Goal: Check status

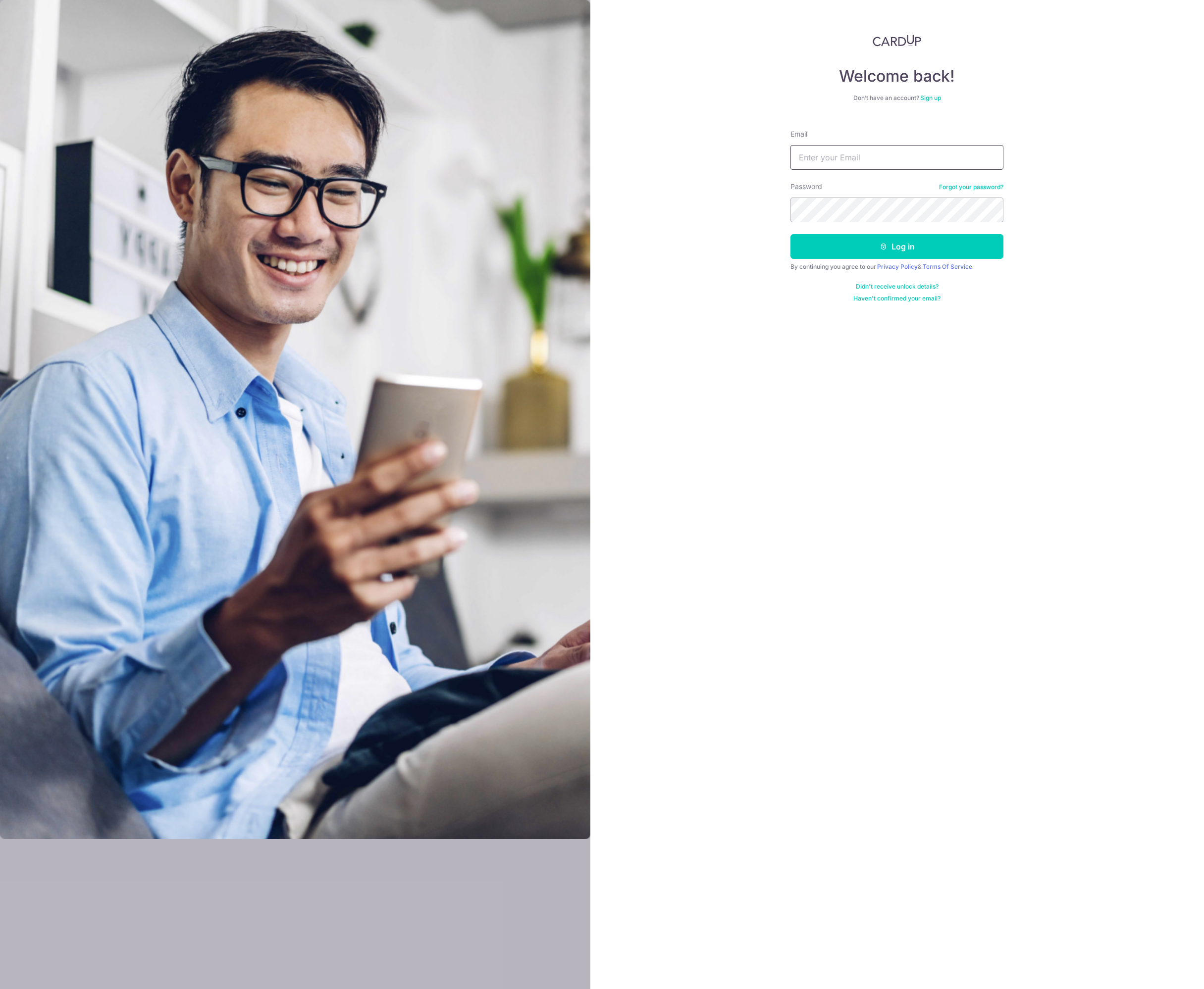
type input "[EMAIL_ADDRESS][DOMAIN_NAME]"
click at [906, 251] on button "Log in" at bounding box center [897, 246] width 213 height 25
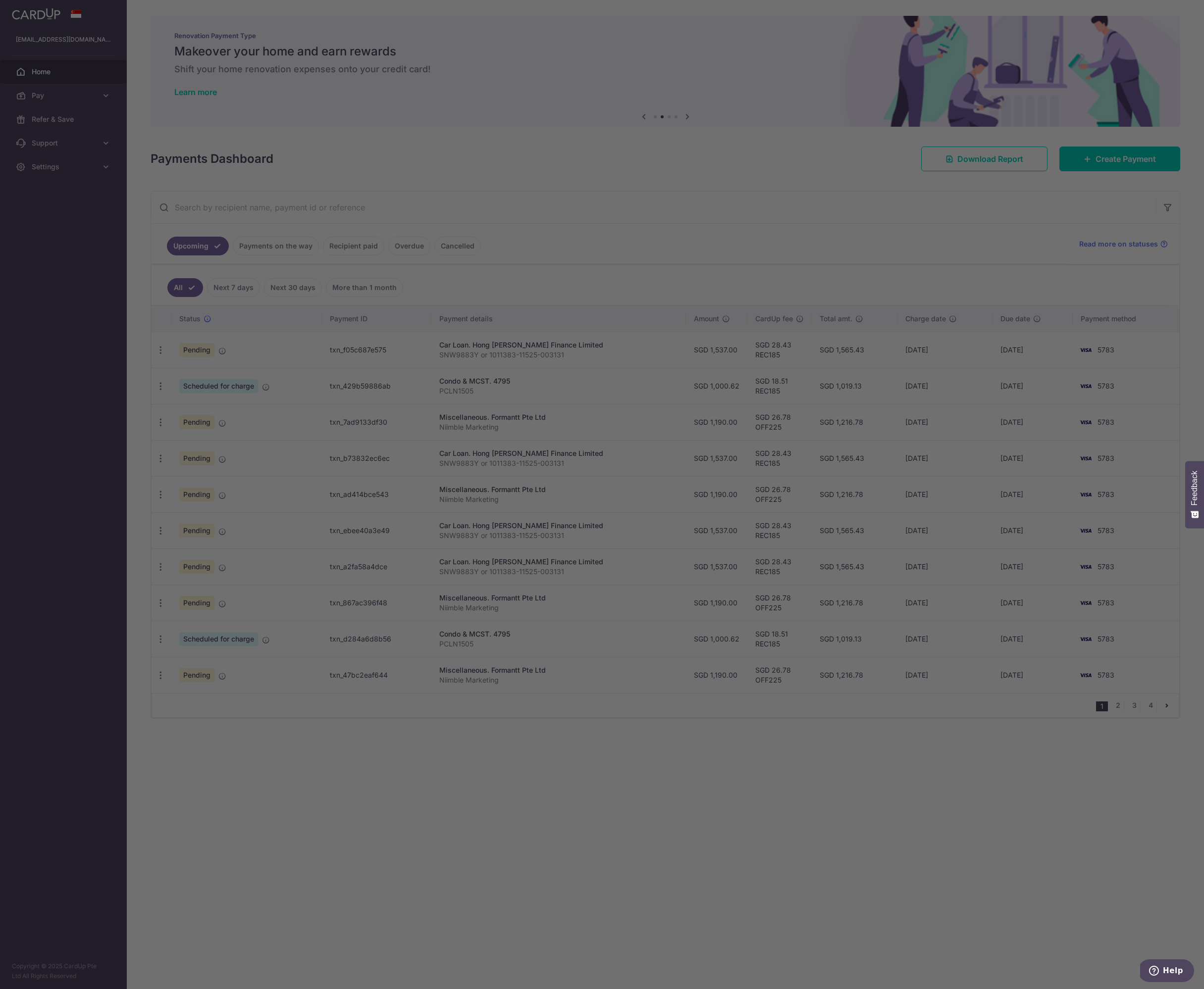
click at [737, 265] on div at bounding box center [608, 499] width 1216 height 999
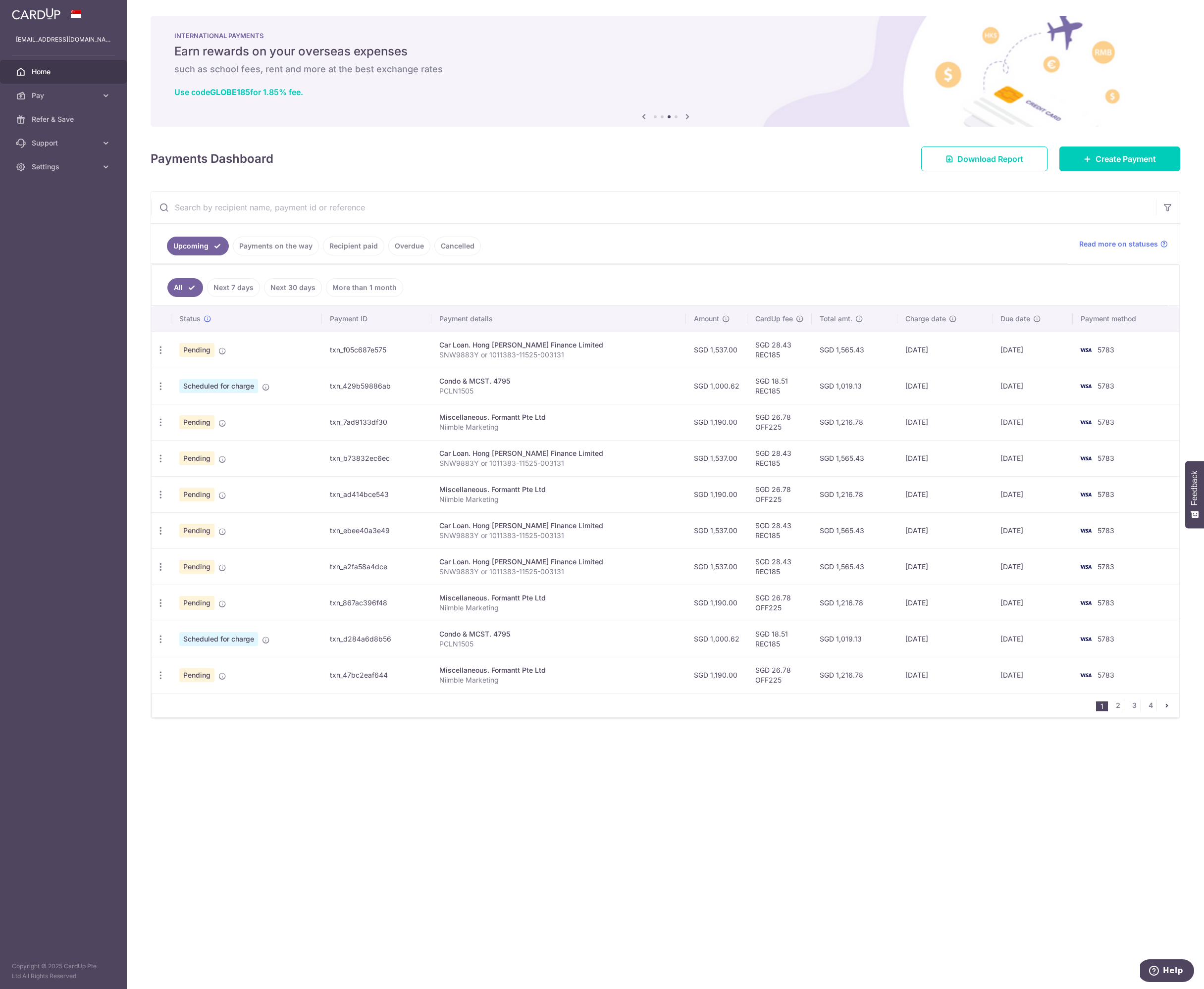
click at [203, 355] on span "Pending" at bounding box center [197, 350] width 35 height 14
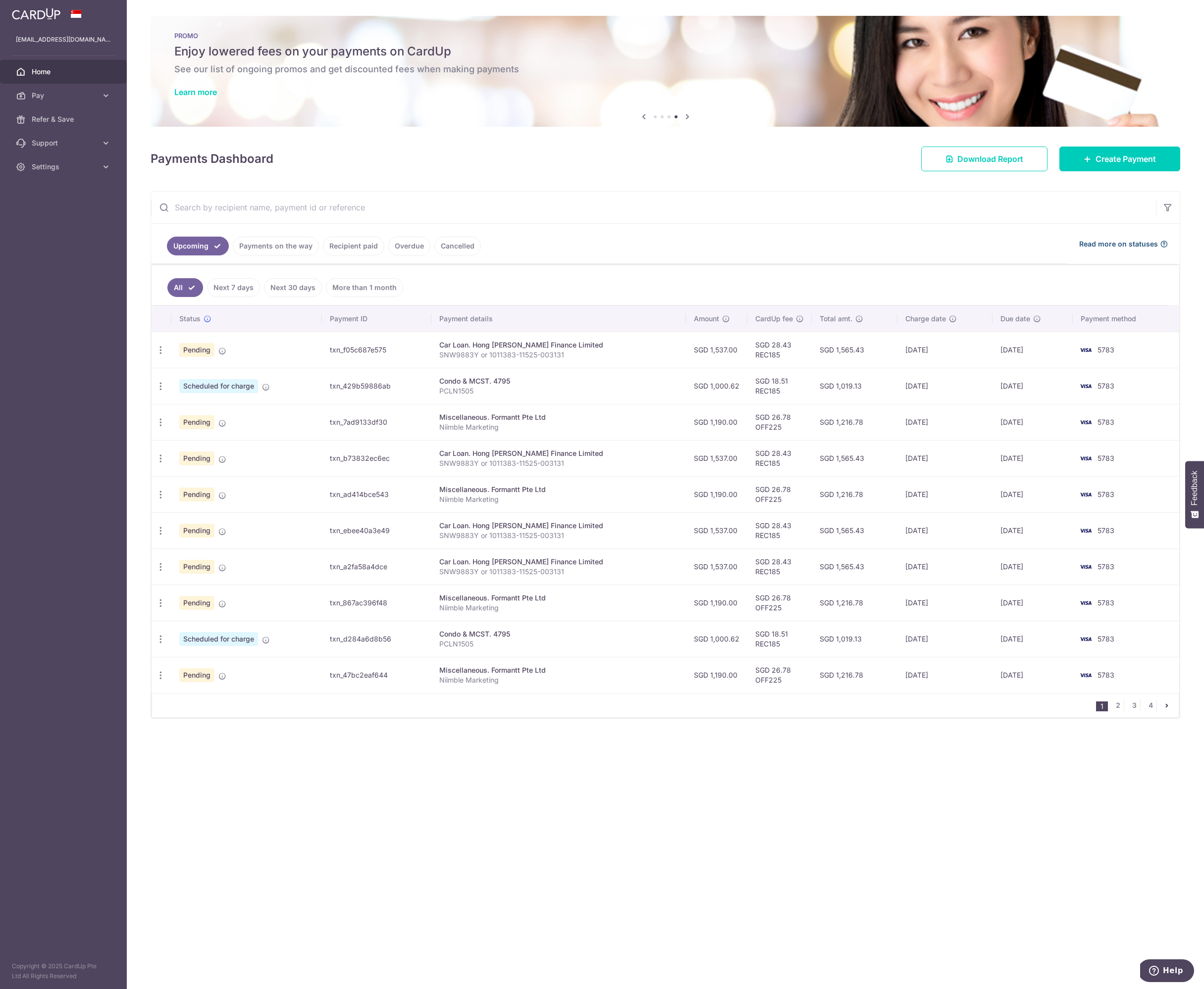
click at [1096, 244] on span "Read more on statuses" at bounding box center [1118, 244] width 79 height 10
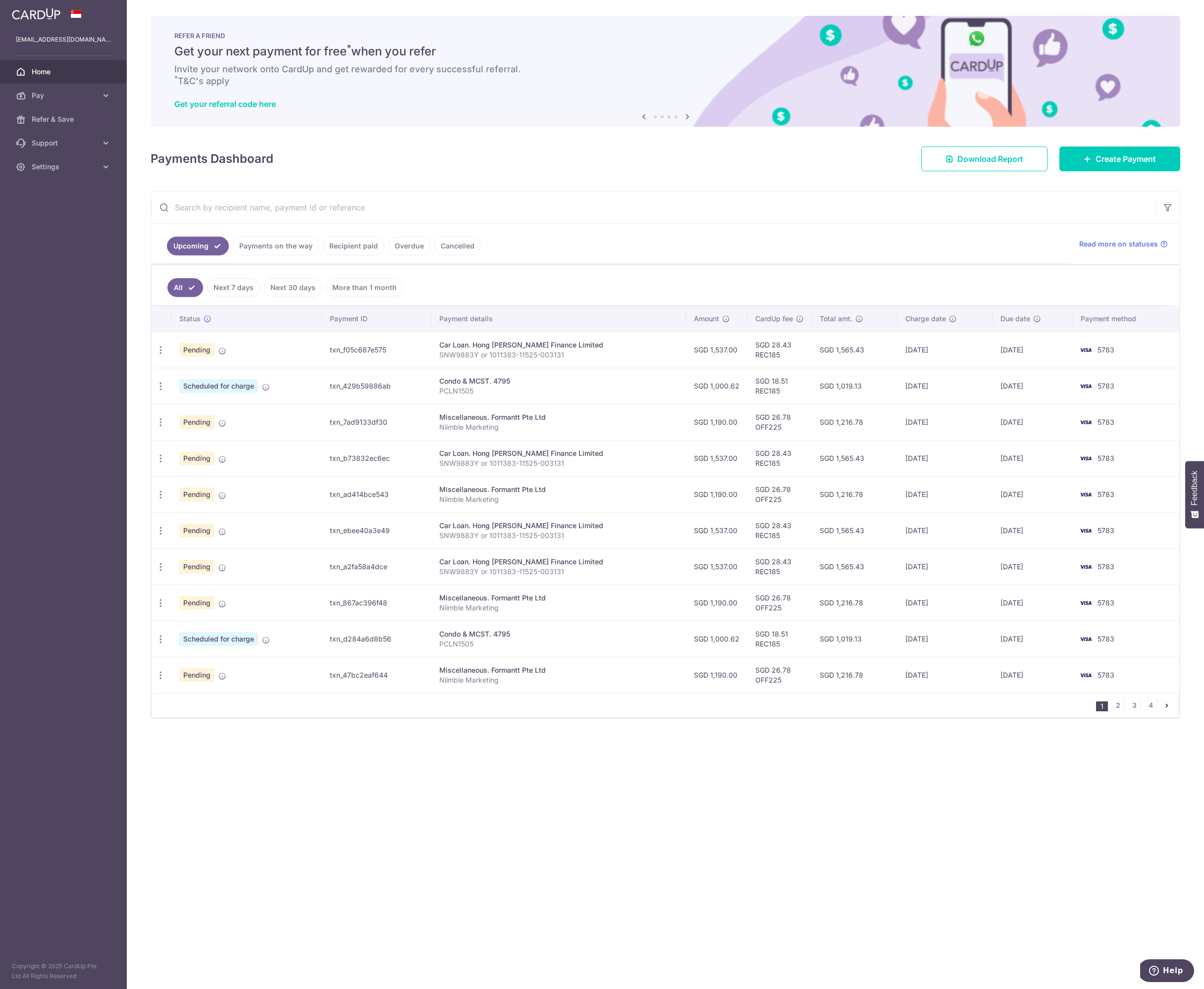
click at [309, 352] on td "Pending" at bounding box center [247, 350] width 151 height 36
click at [219, 351] on icon at bounding box center [222, 351] width 8 height 8
click at [309, 247] on link "Payments on the way" at bounding box center [276, 245] width 86 height 19
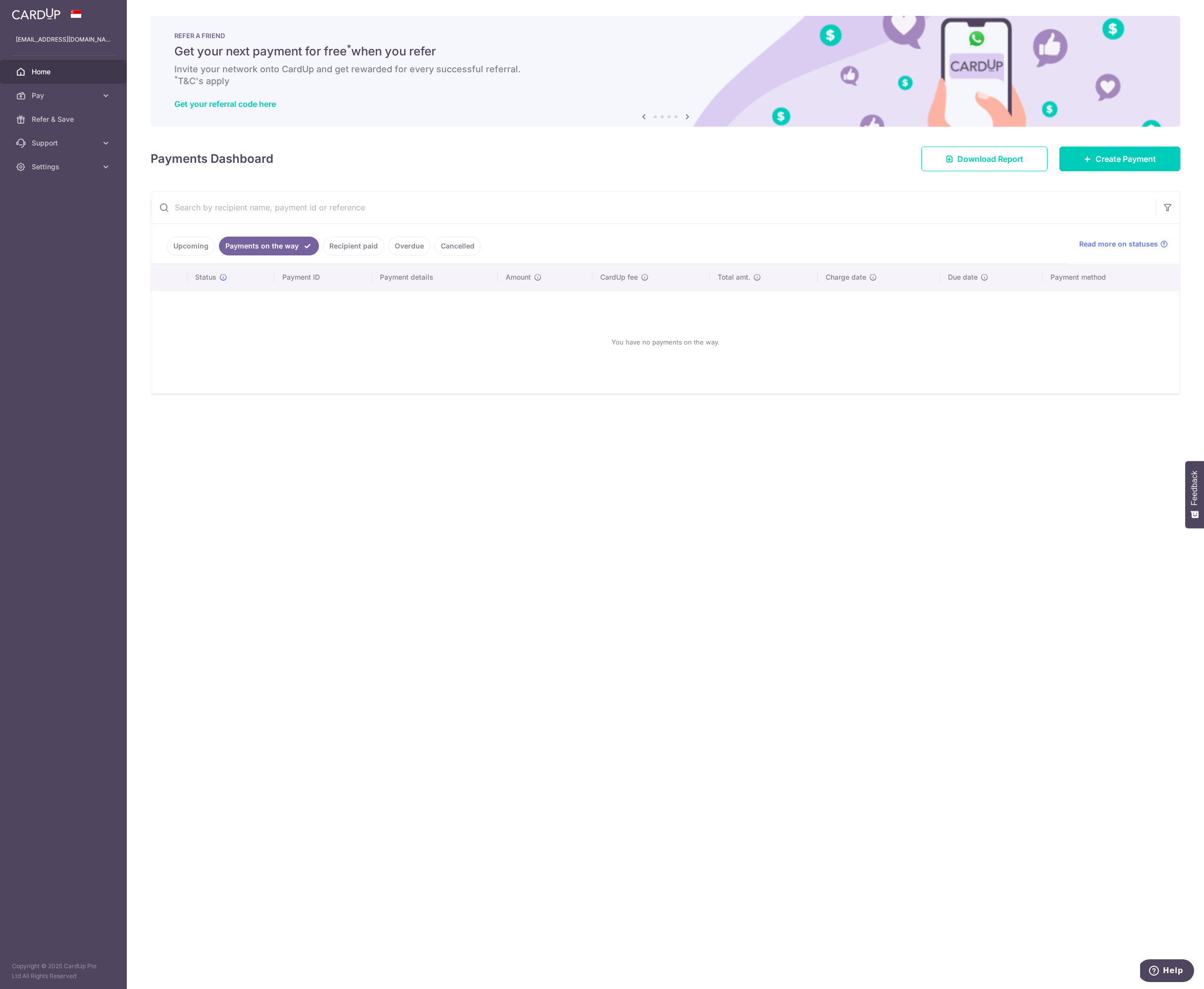
click at [367, 244] on link "Recipient paid" at bounding box center [354, 245] width 62 height 19
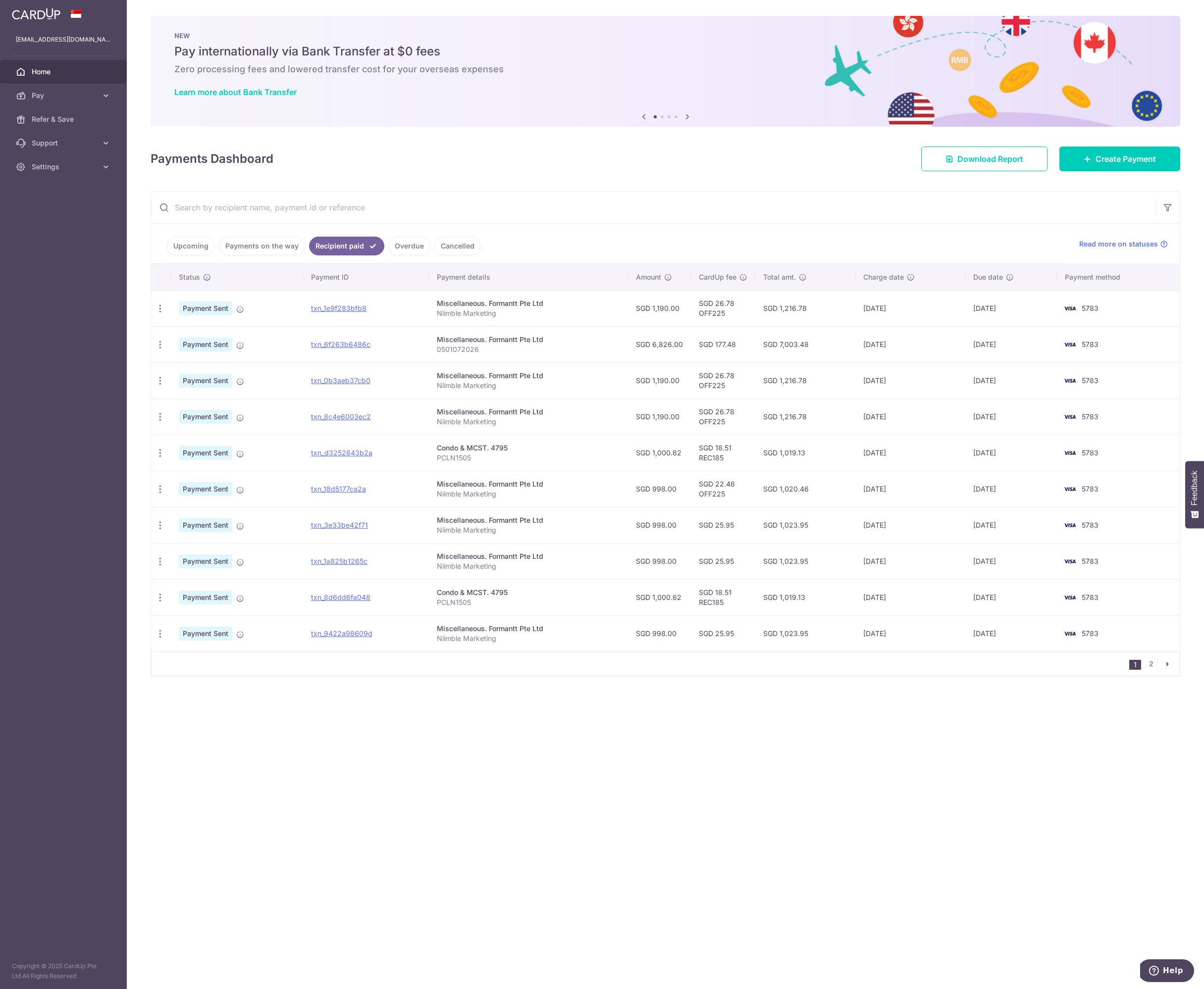
click at [406, 251] on link "Overdue" at bounding box center [410, 245] width 42 height 19
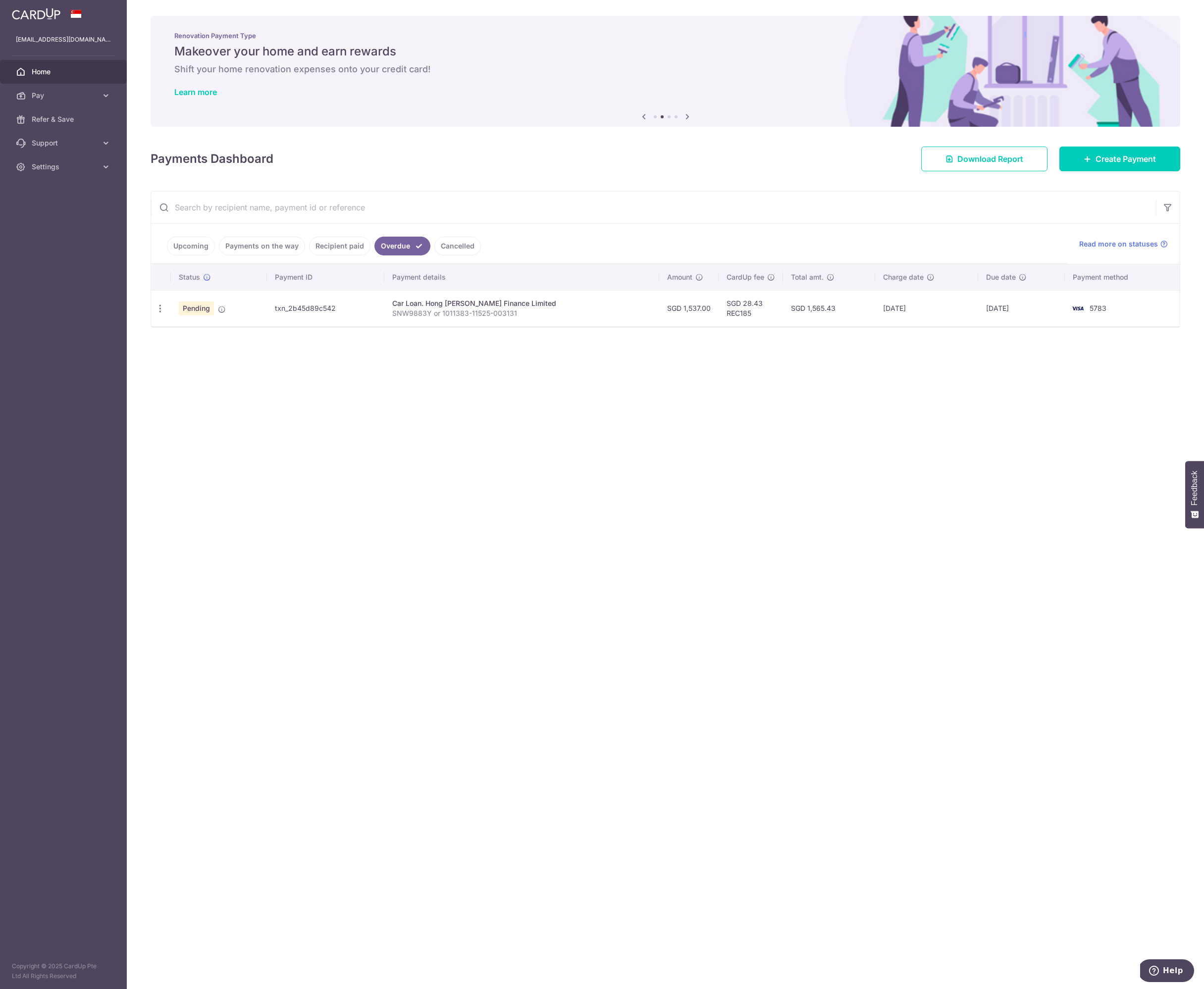
click at [436, 248] on link "Cancelled" at bounding box center [458, 245] width 47 height 19
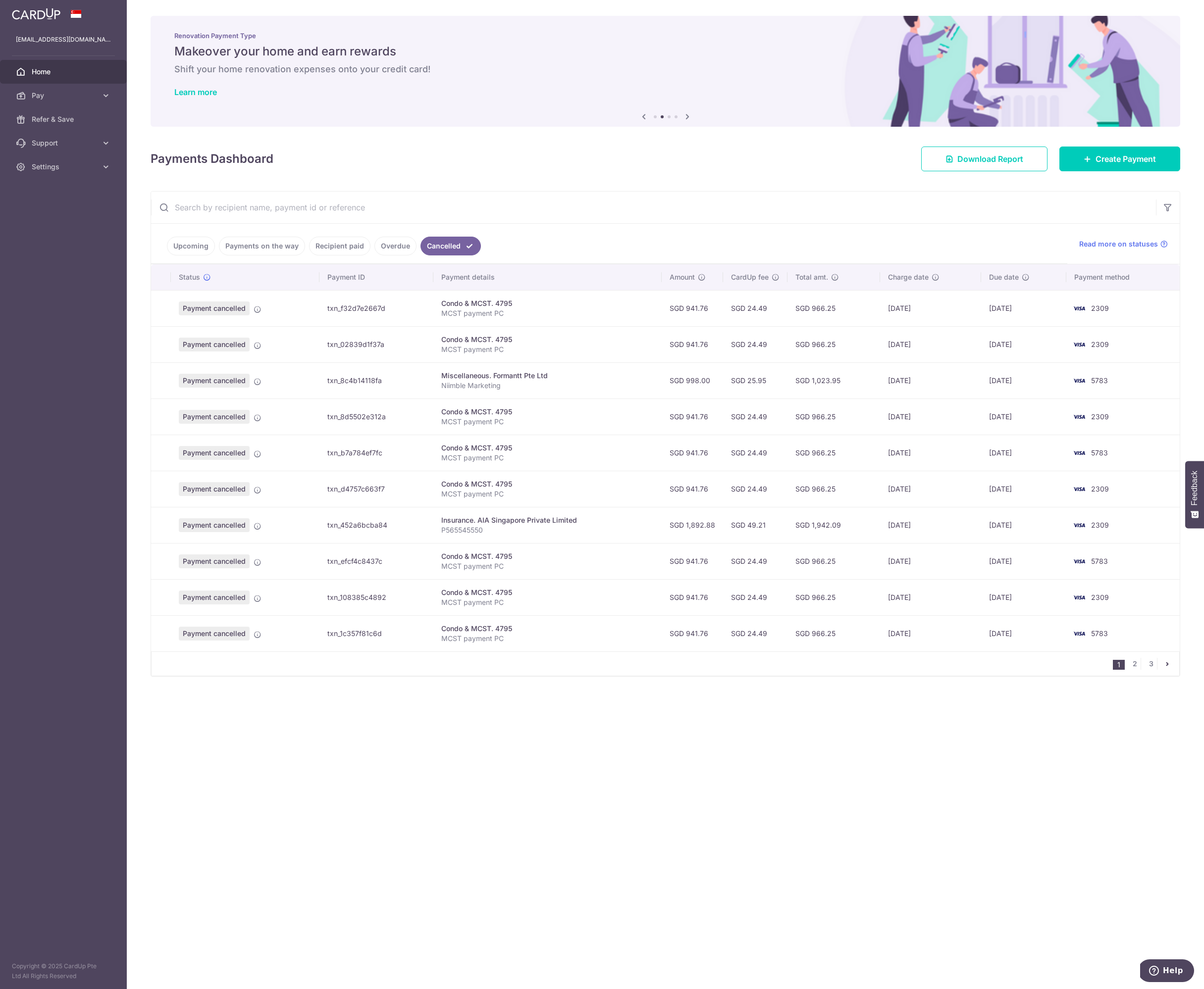
click at [393, 249] on link "Overdue" at bounding box center [395, 245] width 42 height 19
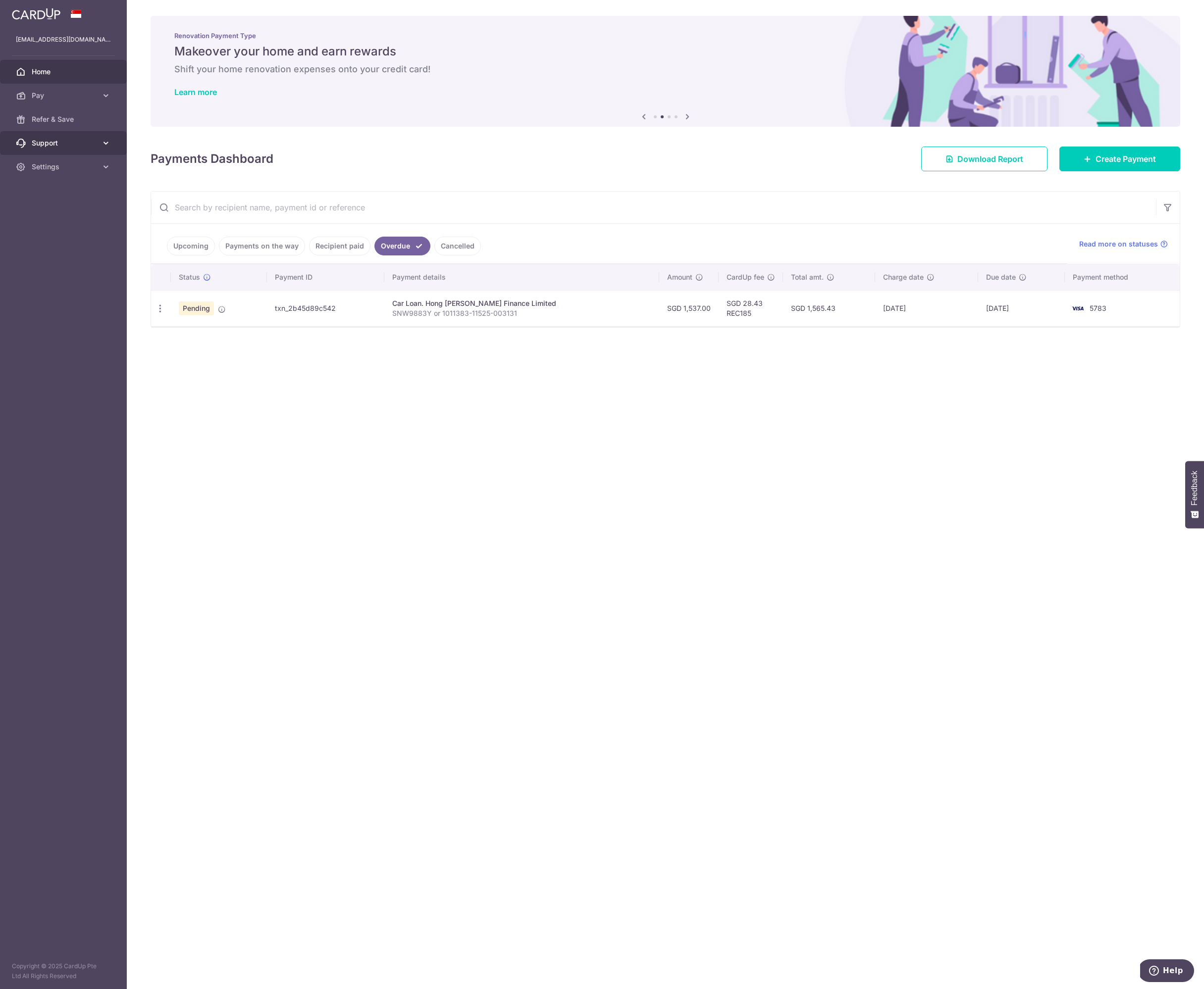
click at [73, 146] on span "Support" at bounding box center [64, 143] width 66 height 10
click at [55, 187] on span "Contact Us" at bounding box center [64, 190] width 66 height 10
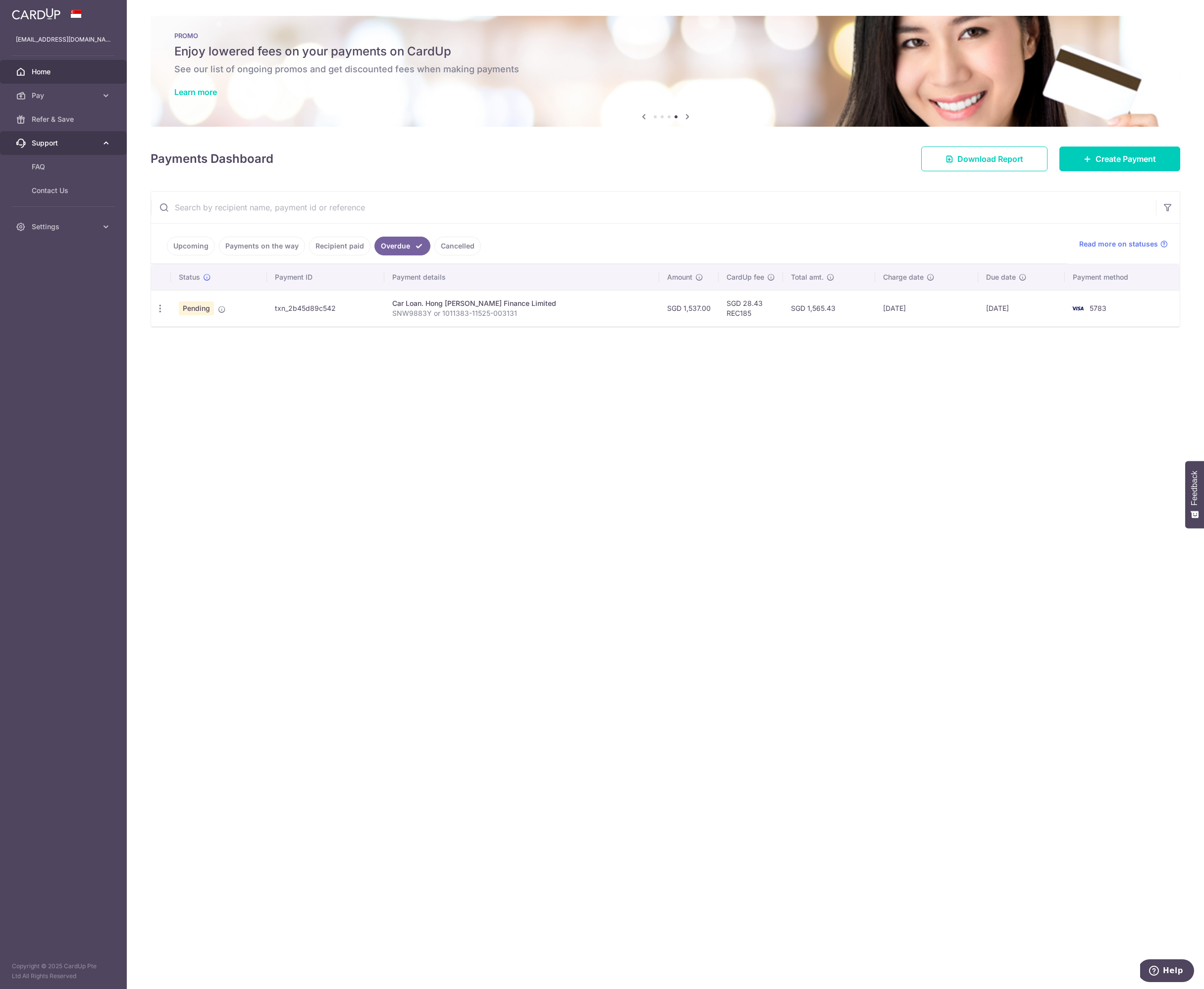
click at [55, 137] on link "Support" at bounding box center [63, 143] width 126 height 24
click at [60, 136] on link "Support" at bounding box center [63, 143] width 126 height 24
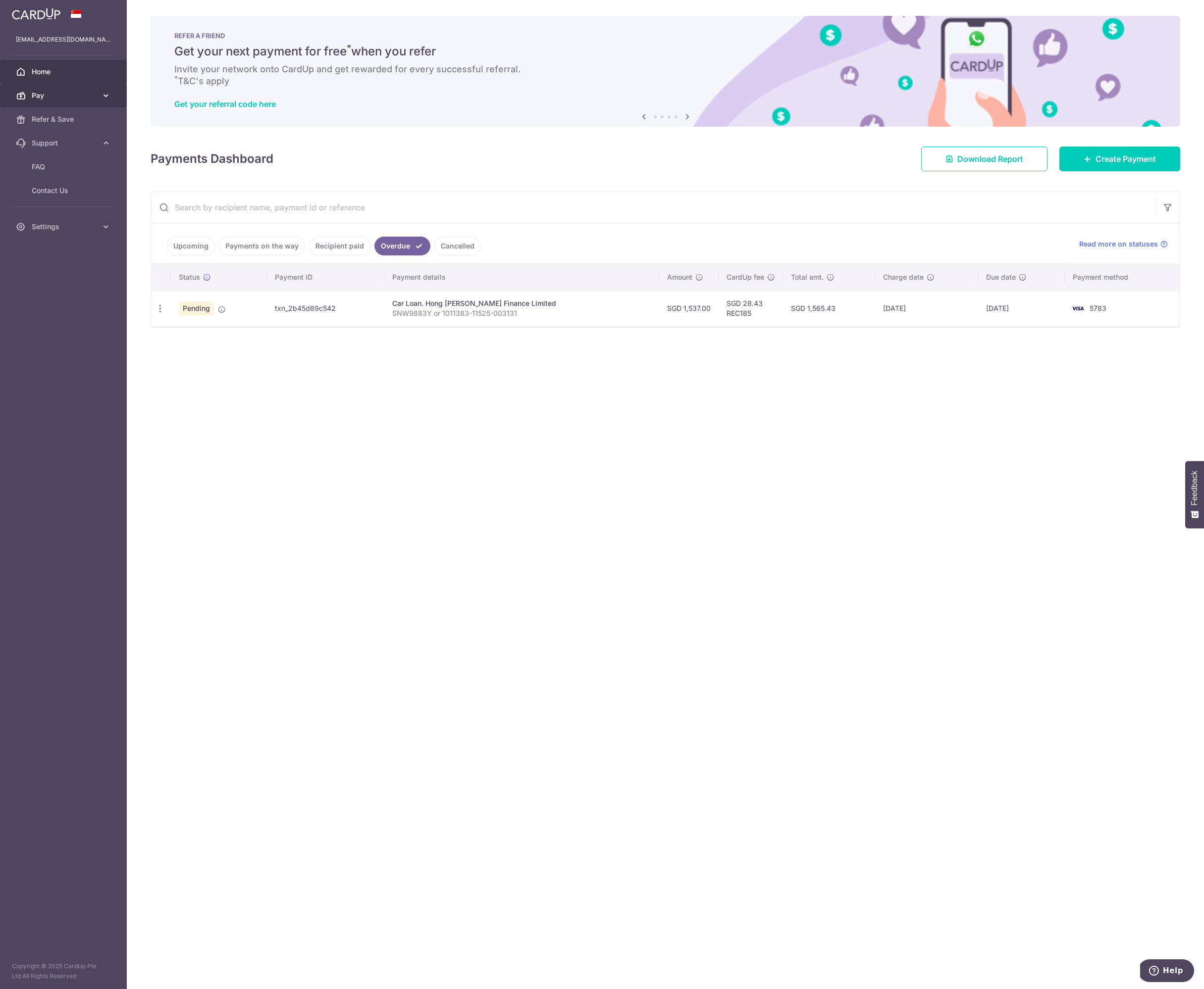
click at [68, 105] on link "Pay" at bounding box center [63, 96] width 126 height 24
click at [43, 279] on link "Contact Us" at bounding box center [63, 275] width 126 height 24
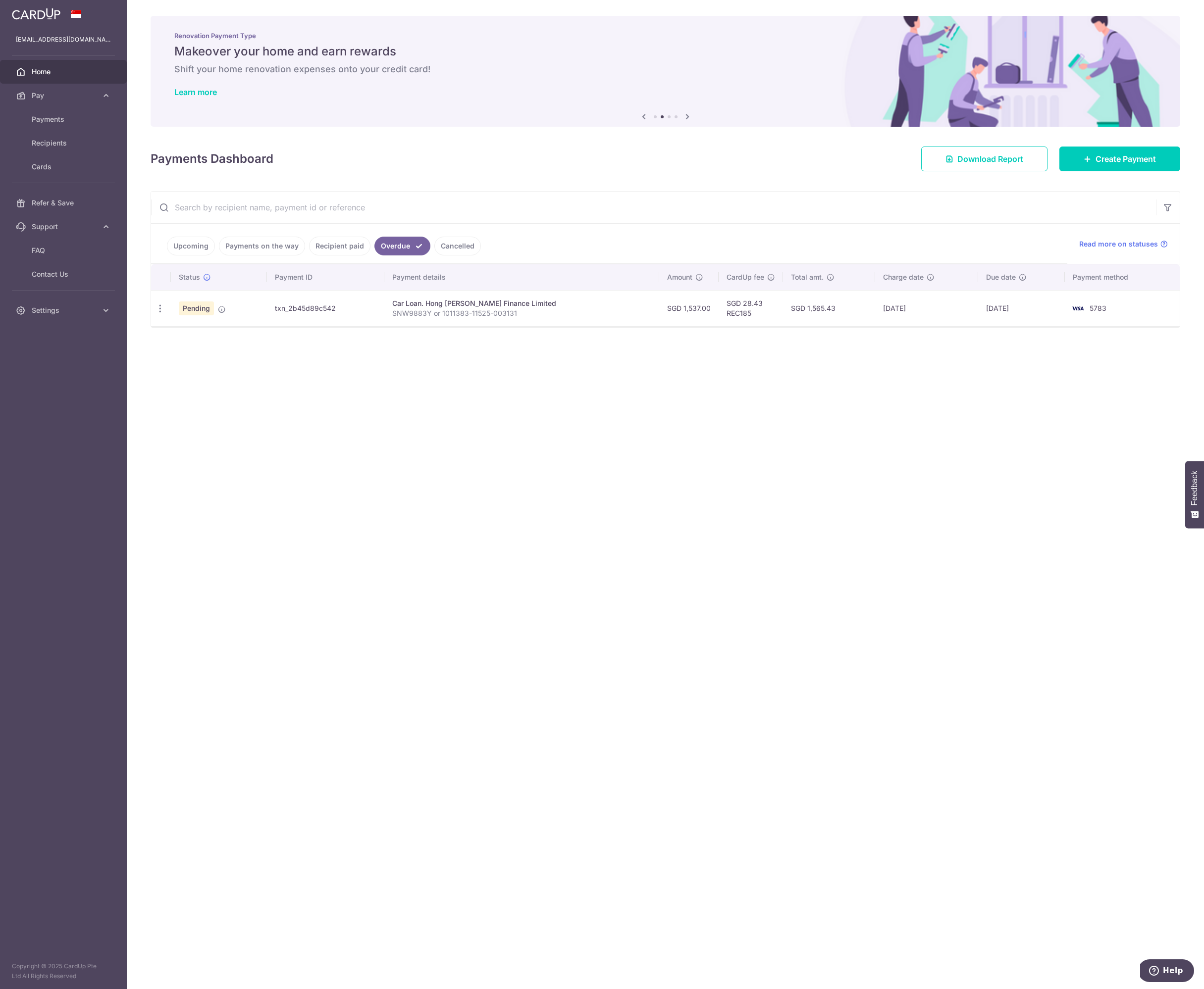
click at [434, 310] on p "SNW9883Y or 1011383-11525-003131" at bounding box center [522, 313] width 259 height 10
click at [498, 345] on div "× Pause Schedule Pause all future payments in this series Pause just this one p…" at bounding box center [665, 494] width 1078 height 989
click at [242, 455] on div "× Pause Schedule Pause all future payments in this series Pause just this one p…" at bounding box center [665, 494] width 1078 height 989
